Goal: Navigation & Orientation: Go to known website

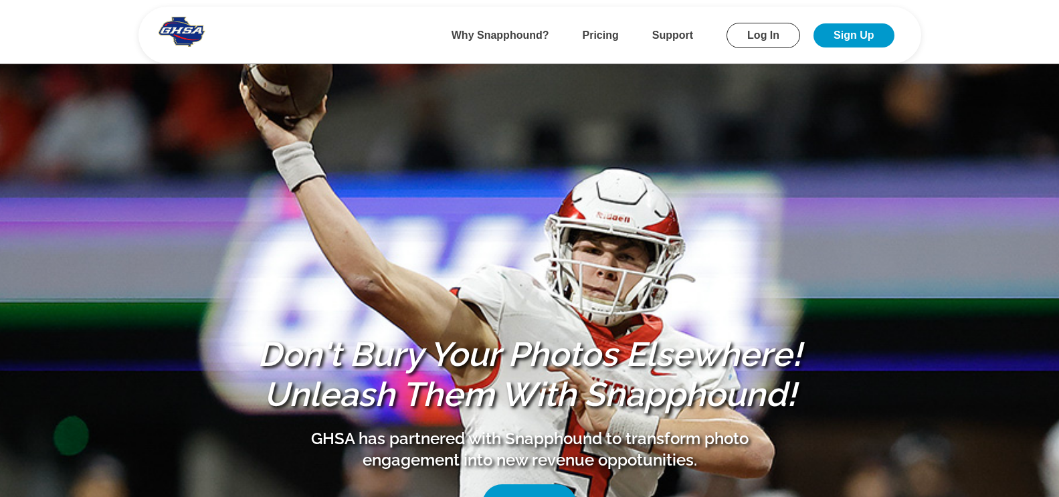
click at [110, 32] on header "Why Snapphound? Pricing Support Log In Sign Up" at bounding box center [529, 32] width 1059 height 64
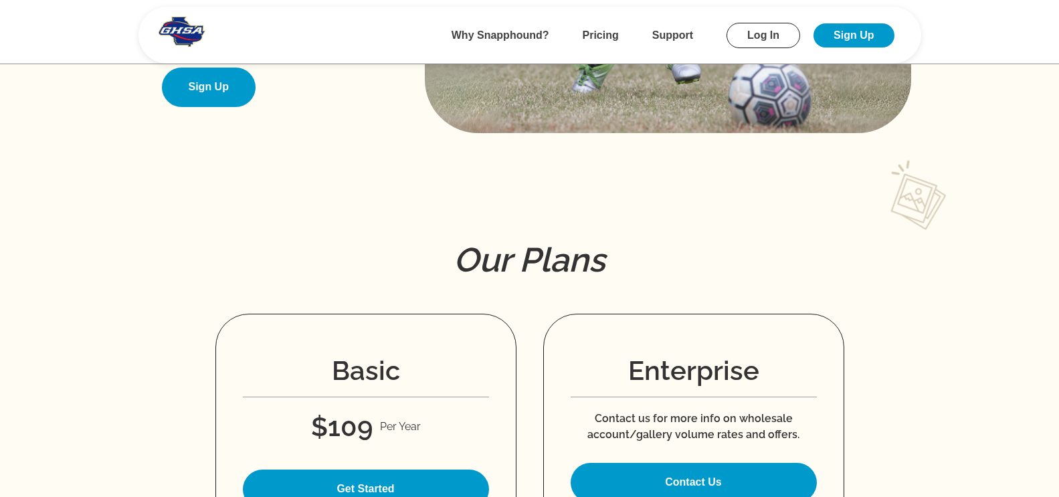
scroll to position [1275, 0]
